Goal: Transaction & Acquisition: Purchase product/service

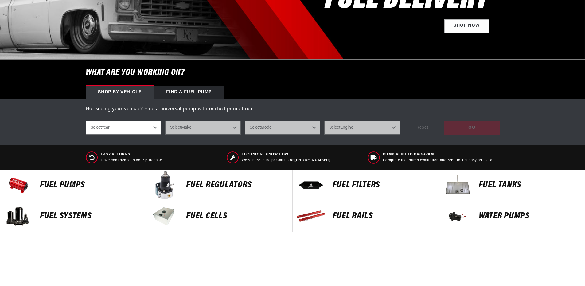
scroll to position [246, 0]
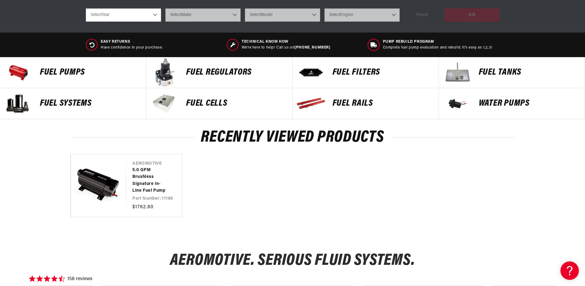
click at [61, 70] on p "Fuel Pumps" at bounding box center [90, 72] width 100 height 9
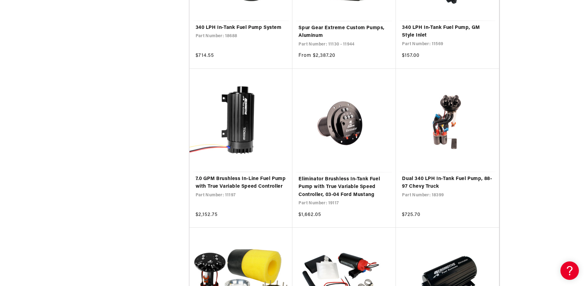
scroll to position [492, 0]
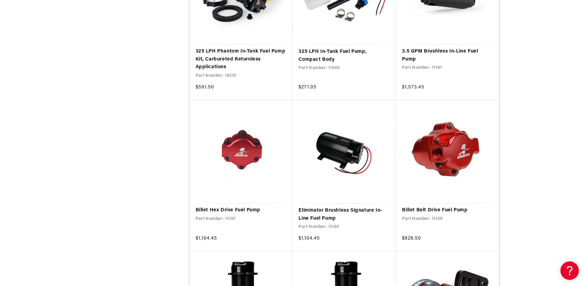
scroll to position [2466, 0]
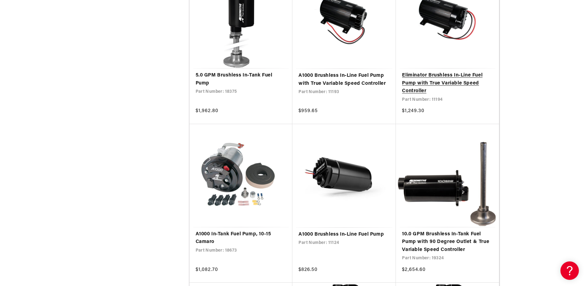
click at [426, 81] on link "Eliminator Brushless In-Line Fuel Pump with True Variable Speed Controller" at bounding box center [447, 84] width 91 height 24
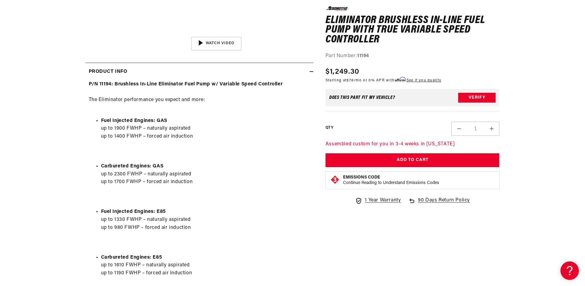
scroll to position [215, 0]
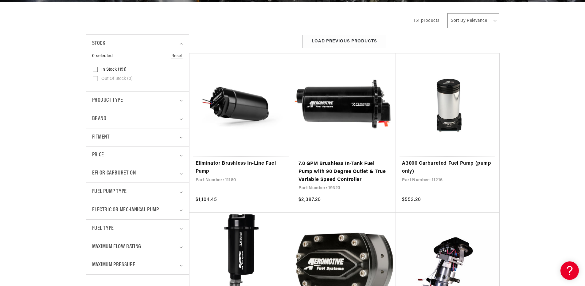
scroll to position [154, 0]
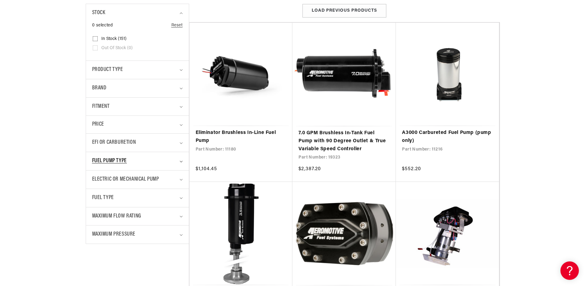
click at [183, 162] on icon "Fuel Pump Type (0 selected)" at bounding box center [181, 162] width 3 height 2
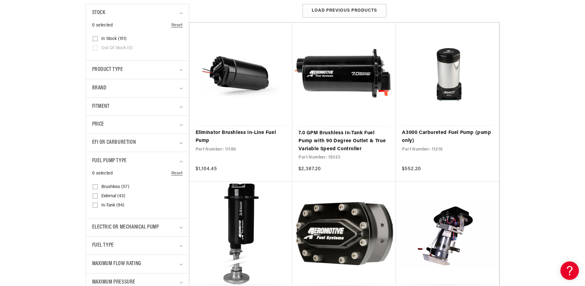
click at [94, 188] on input "Brushless (57) Brushless (57 products)" at bounding box center [95, 188] width 5 height 5
checkbox input "true"
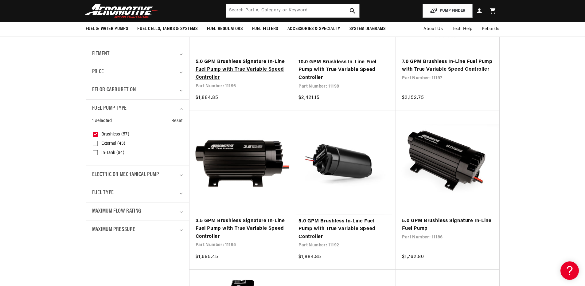
scroll to position [154, 0]
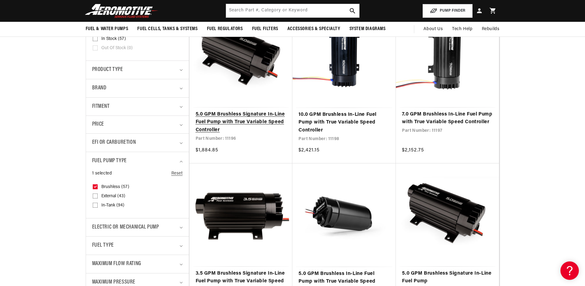
click at [231, 119] on link "5.0 GPM Brushless Signature In-Line Fuel Pump with True Variable Speed Controll…" at bounding box center [241, 123] width 91 height 24
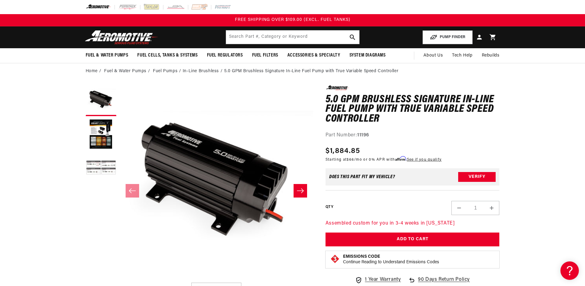
click at [100, 171] on button "Load image 3 in gallery view" at bounding box center [101, 168] width 31 height 31
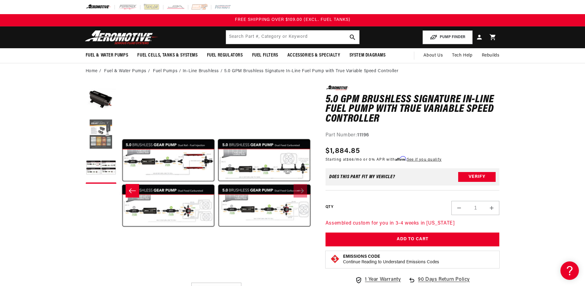
click at [103, 140] on button "Load image 2 in gallery view" at bounding box center [101, 134] width 31 height 31
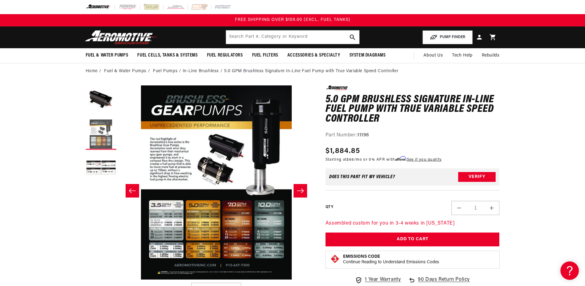
click at [99, 134] on button "Load image 2 in gallery view" at bounding box center [101, 134] width 31 height 31
click at [131, 190] on icon "Slide left" at bounding box center [132, 191] width 7 height 6
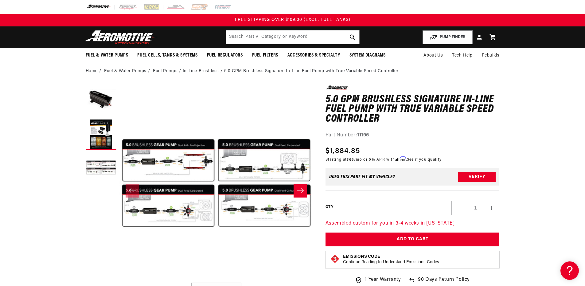
scroll to position [0, 0]
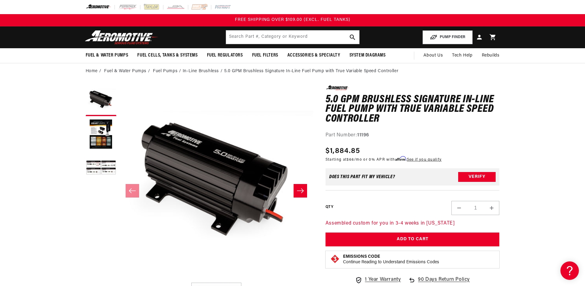
click at [302, 192] on icon "Slide right" at bounding box center [300, 190] width 7 height 5
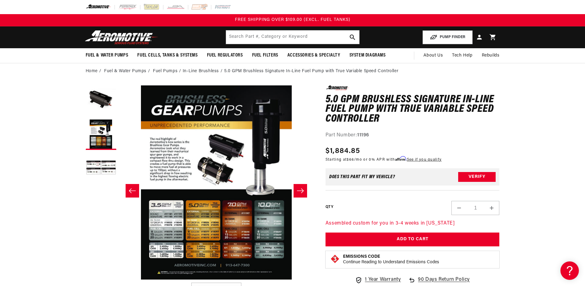
click at [303, 190] on icon "Slide right" at bounding box center [300, 190] width 7 height 5
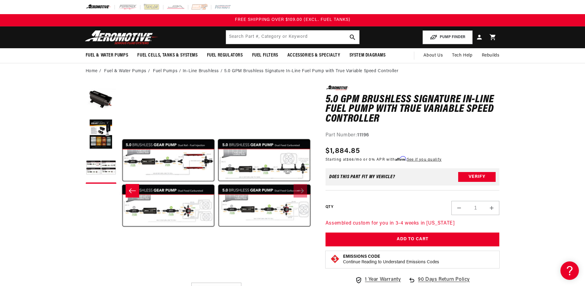
click at [134, 191] on icon "Slide left" at bounding box center [132, 191] width 7 height 6
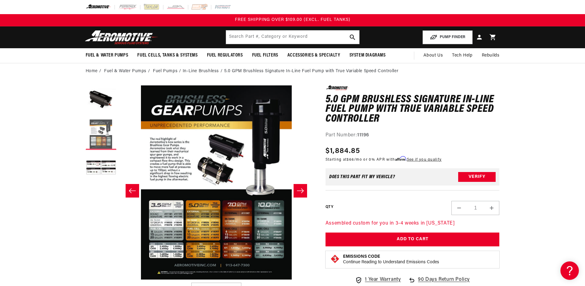
click at [92, 133] on button "Load image 2 in gallery view" at bounding box center [101, 134] width 31 height 31
click at [135, 190] on icon "Slide left" at bounding box center [132, 191] width 7 height 6
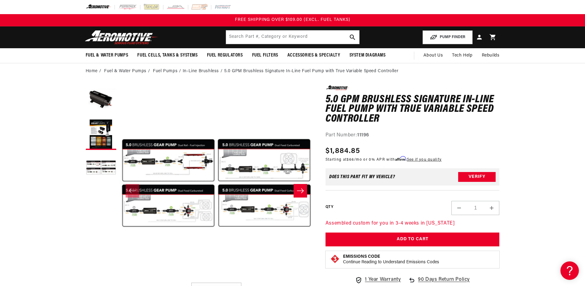
scroll to position [0, 0]
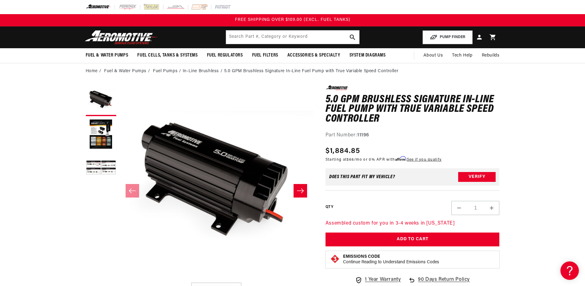
click at [303, 191] on icon "Slide right" at bounding box center [300, 190] width 7 height 5
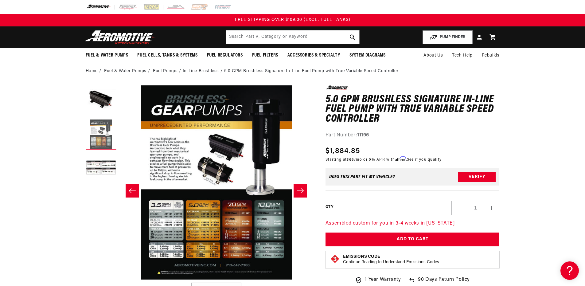
click at [95, 137] on button "Load image 2 in gallery view" at bounding box center [101, 134] width 31 height 31
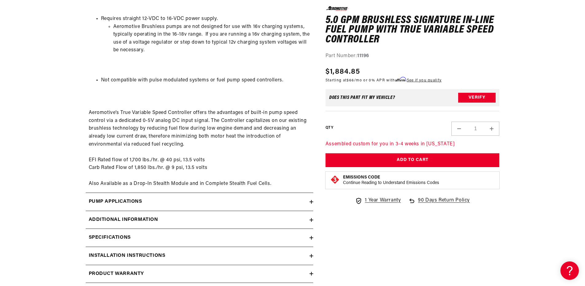
scroll to position [922, 0]
click at [311, 203] on icon at bounding box center [312, 202] width 4 height 4
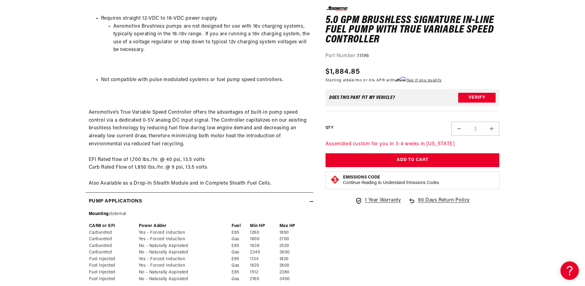
scroll to position [1045, 0]
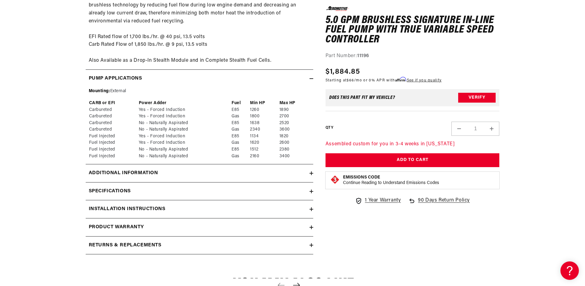
click at [311, 173] on icon at bounding box center [312, 173] width 4 height 0
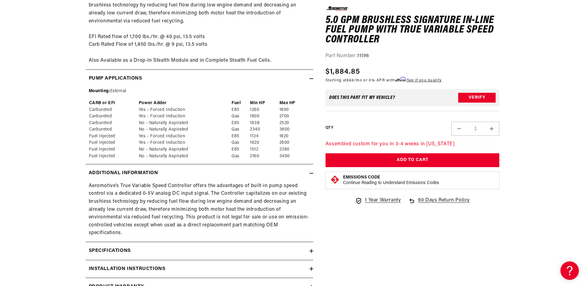
scroll to position [1076, 0]
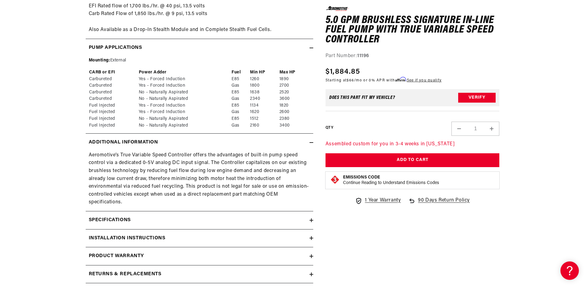
click at [310, 219] on icon at bounding box center [312, 220] width 4 height 4
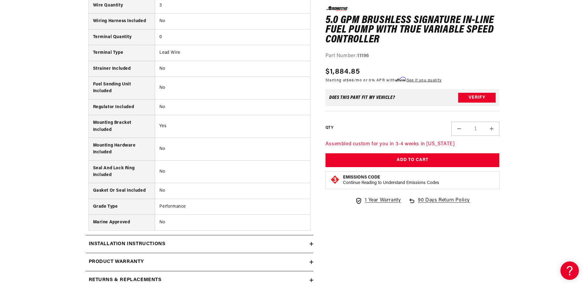
scroll to position [1721, 0]
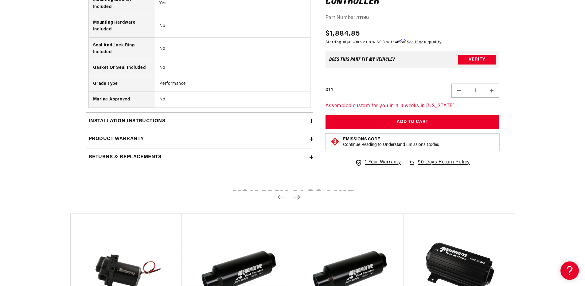
click at [311, 119] on icon at bounding box center [312, 121] width 4 height 4
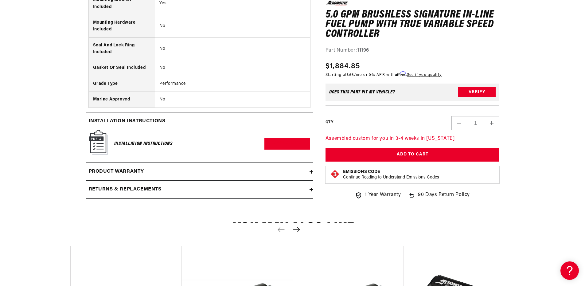
click at [313, 172] on icon at bounding box center [312, 172] width 4 height 0
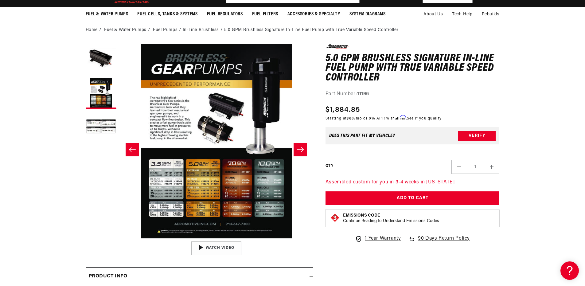
scroll to position [0, 0]
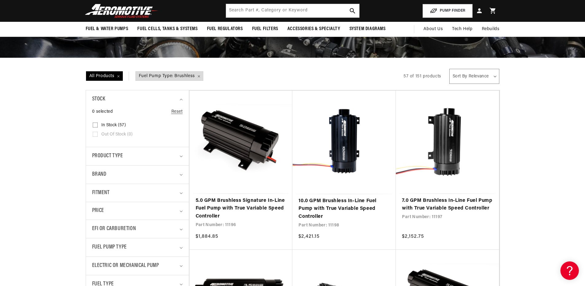
scroll to position [61, 0]
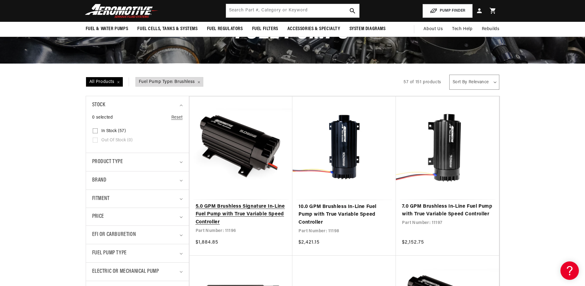
click at [221, 210] on link "5.0 GPM Brushless Signature In-Line Fuel Pump with True Variable Speed Controll…" at bounding box center [241, 215] width 91 height 24
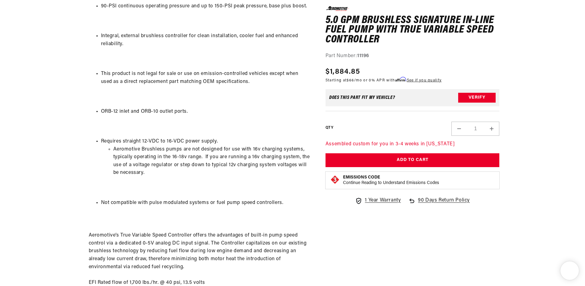
scroll to position [0, 0]
drag, startPoint x: 111, startPoint y: 202, endPoint x: 207, endPoint y: 204, distance: 96.2
click at [207, 204] on li "Not compatible with pulse modulated systems or fuel pump speed controllers." at bounding box center [205, 203] width 209 height 8
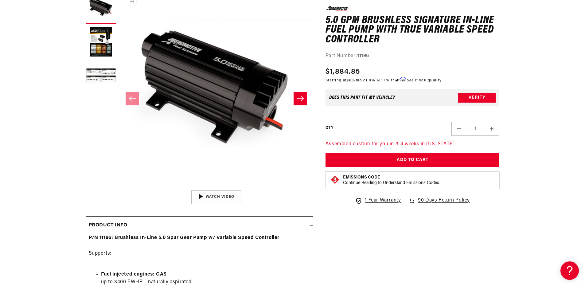
scroll to position [0, 0]
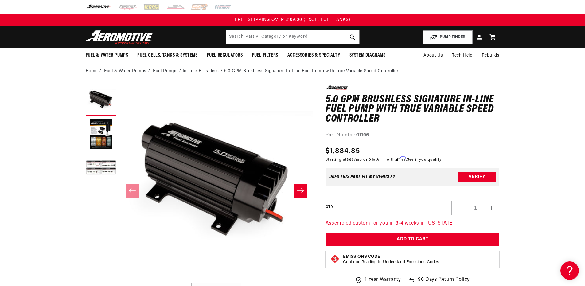
click at [433, 56] on span "About Us" at bounding box center [433, 55] width 19 height 5
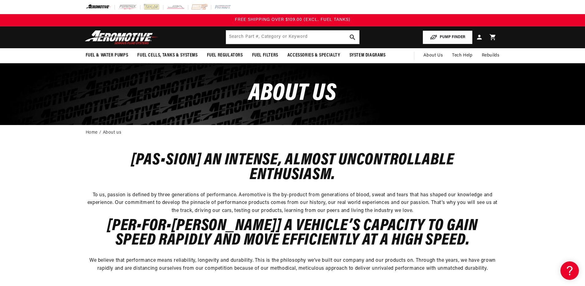
click at [452, 37] on button "PUMP FINDER" at bounding box center [448, 37] width 50 height 14
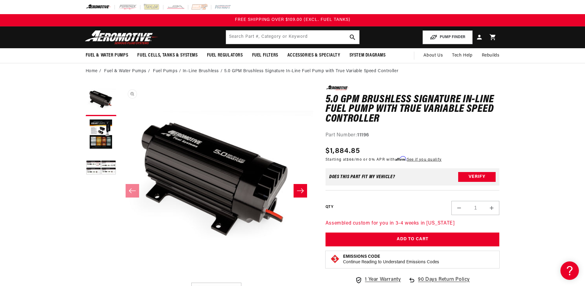
scroll to position [0, 0]
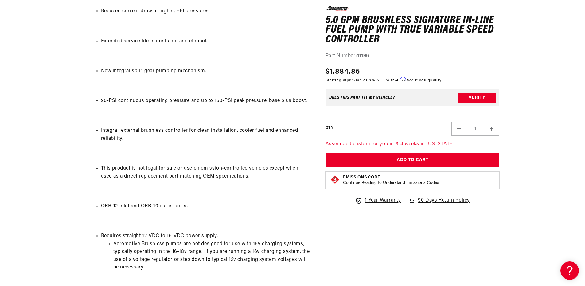
scroll to position [799, 0]
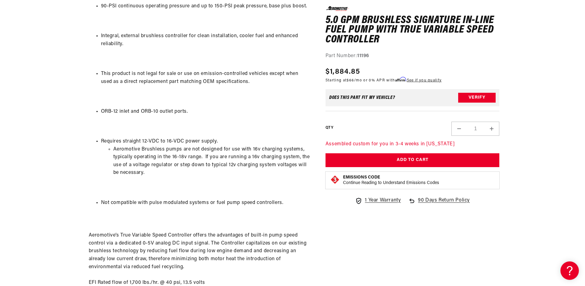
drag, startPoint x: 207, startPoint y: 202, endPoint x: 102, endPoint y: 200, distance: 105.4
click at [100, 200] on ul "Not compatible with pulse modulated systems or fuel pump speed controllers." at bounding box center [200, 203] width 222 height 8
